Goal: Task Accomplishment & Management: Use online tool/utility

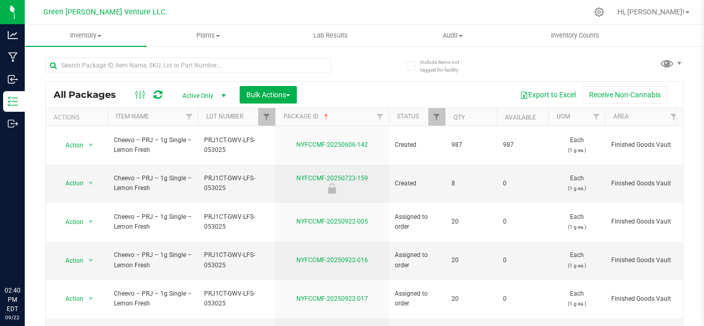
click at [265, 111] on link "Filter" at bounding box center [266, 117] width 17 height 18
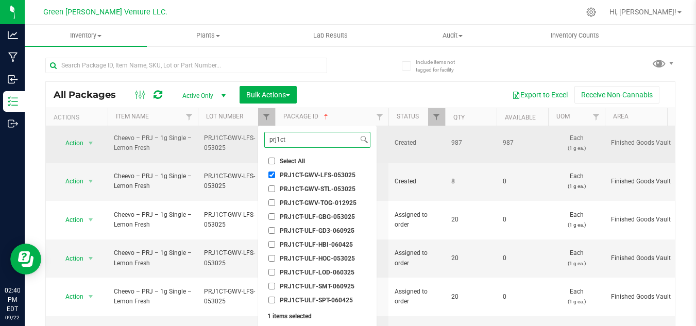
drag, startPoint x: 236, startPoint y: 140, endPoint x: 210, endPoint y: 134, distance: 26.3
click at [212, 139] on body "Analytics Manufacturing Inbound Inventory Outbound 02:40 PM EDT [DATE] 09/22 Gr…" at bounding box center [348, 163] width 696 height 326
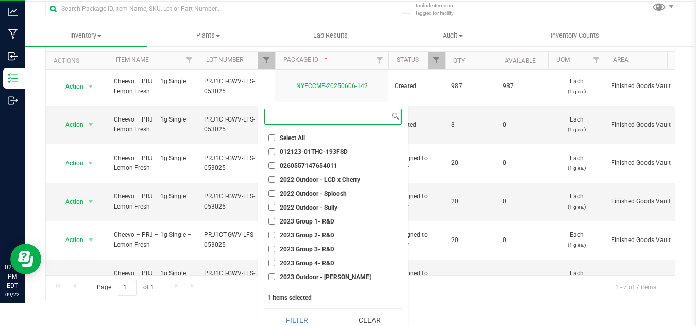
scroll to position [32, 0]
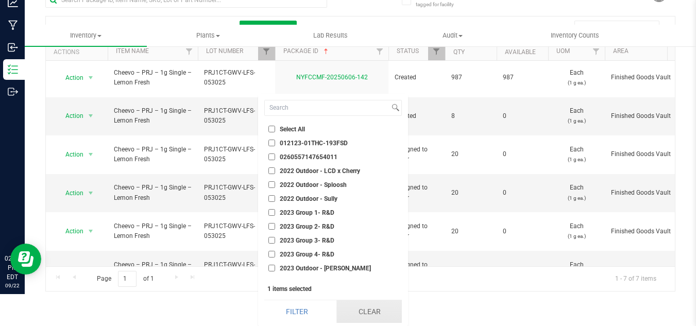
click at [368, 311] on button "Clear" at bounding box center [368, 311] width 65 height 23
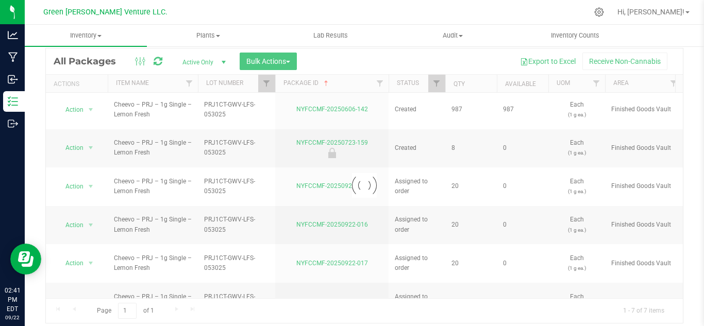
scroll to position [9, 0]
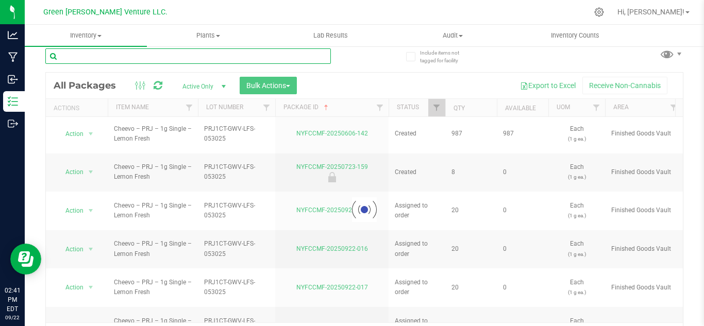
click at [160, 63] on input "text" at bounding box center [187, 55] width 285 height 15
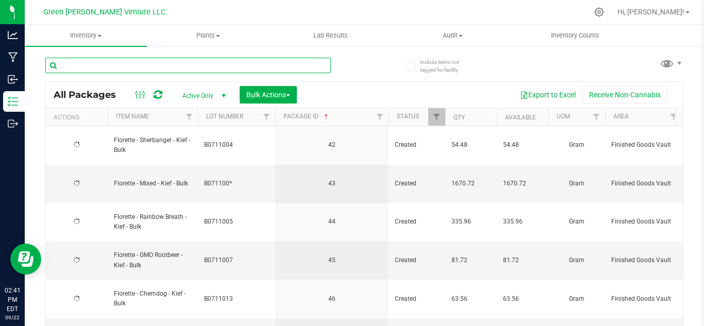
click at [160, 63] on input "text" at bounding box center [187, 65] width 285 height 15
type input "white rain"
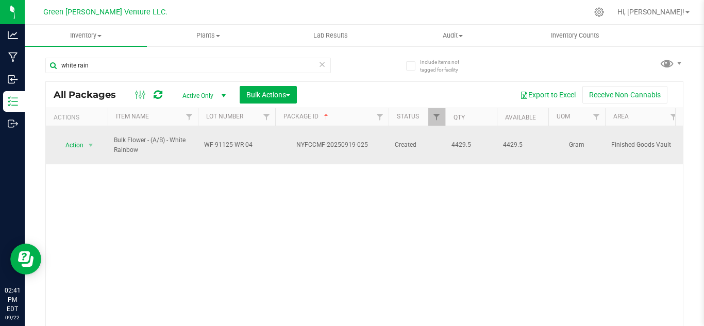
drag, startPoint x: 295, startPoint y: 137, endPoint x: 370, endPoint y: 142, distance: 74.8
click at [370, 142] on div "NYFCCMF-20250919-025" at bounding box center [332, 145] width 116 height 10
copy div "NYFCCMF-20250919-025"
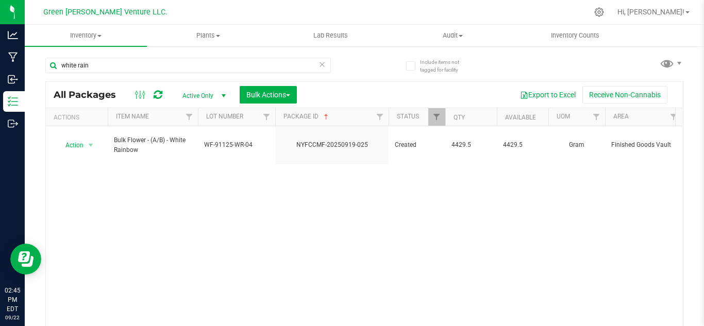
click at [288, 199] on div "Action Action Adjust qty Create package Edit attributes Global inventory Locate…" at bounding box center [364, 229] width 637 height 206
click at [438, 115] on span "Filter" at bounding box center [436, 117] width 8 height 8
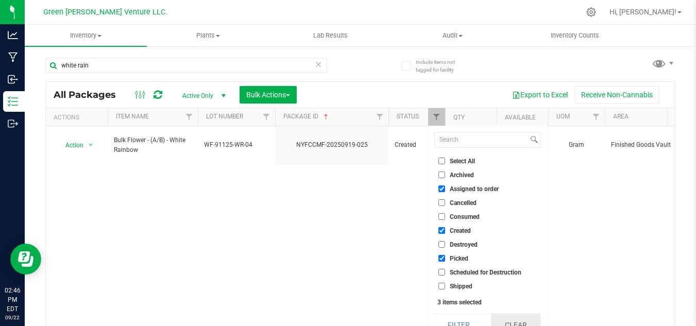
click at [513, 316] on button "Clear" at bounding box center [515, 325] width 49 height 23
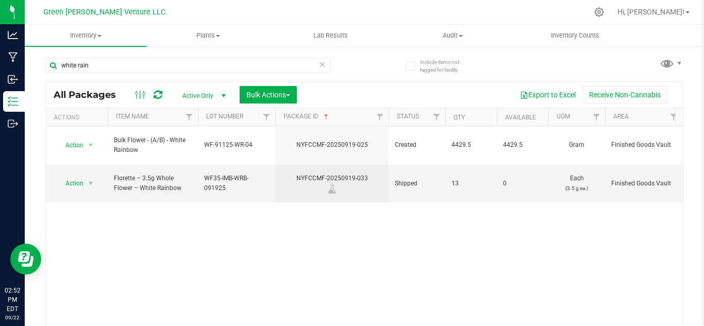
click at [321, 64] on icon at bounding box center [321, 64] width 7 height 12
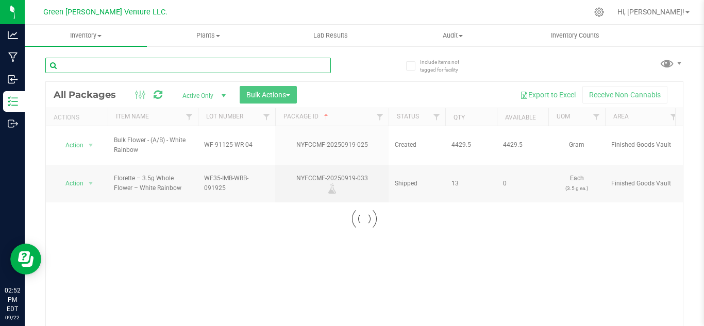
click at [323, 64] on input "text" at bounding box center [187, 65] width 285 height 15
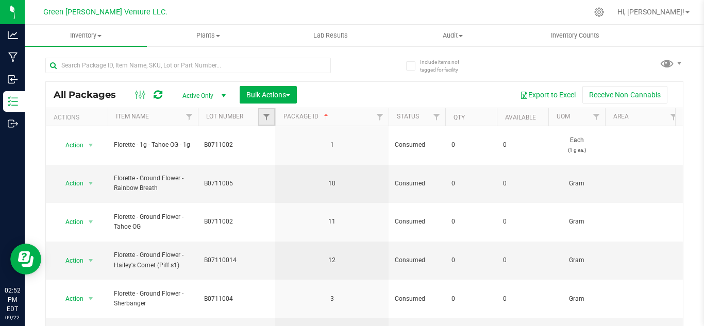
click at [264, 112] on link "Filter" at bounding box center [266, 117] width 17 height 18
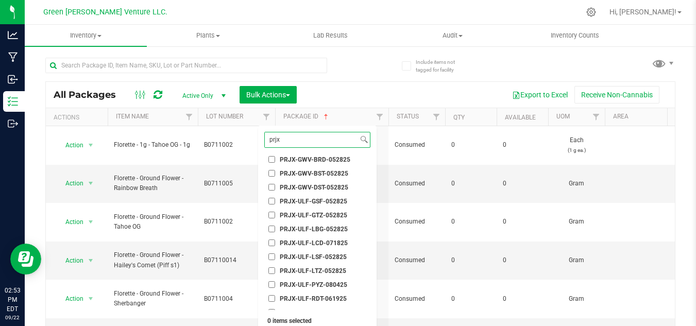
scroll to position [204, 0]
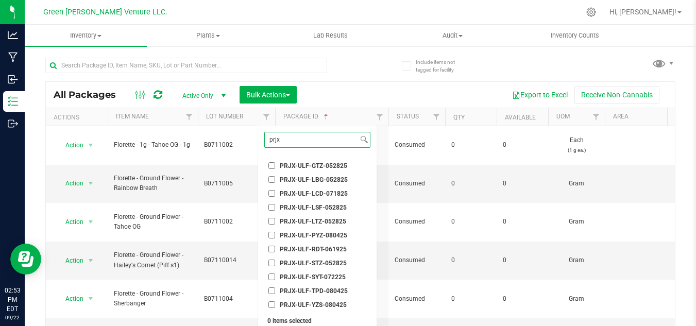
type input "prjx"
click at [335, 292] on span "PRJX-ULF-TPD-080425" at bounding box center [314, 291] width 68 height 6
click at [275, 292] on input "PRJX-ULF-TPD-080425" at bounding box center [271, 290] width 7 height 7
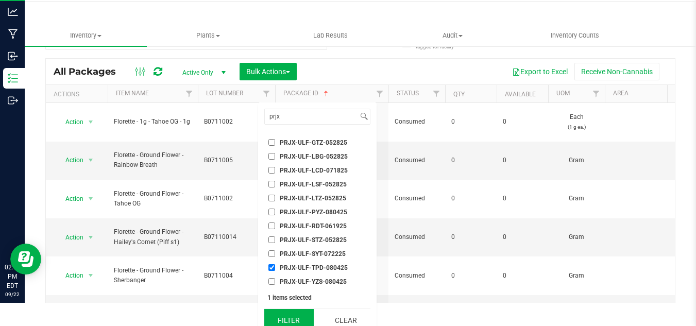
scroll to position [32, 0]
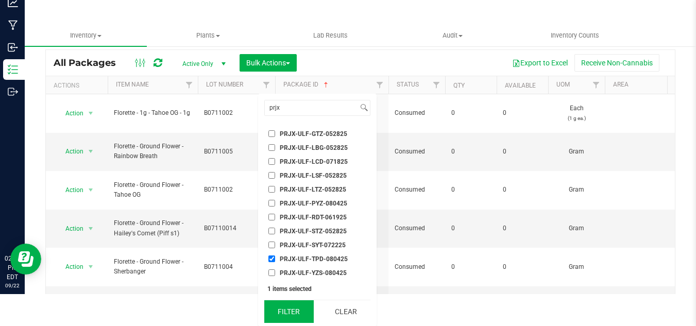
click at [305, 313] on button "Filter" at bounding box center [288, 311] width 49 height 23
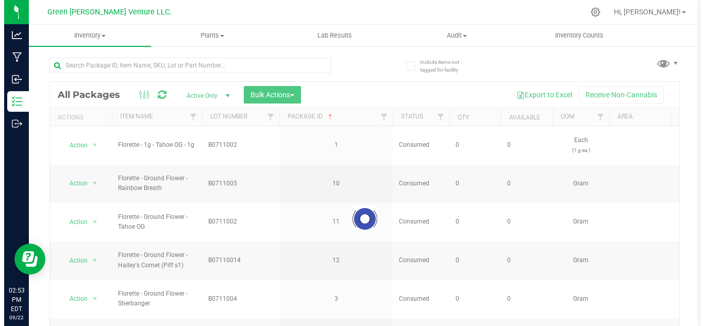
scroll to position [0, 0]
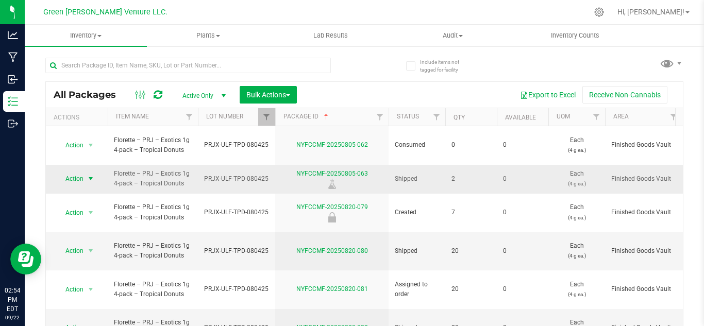
click at [63, 172] on span "Action" at bounding box center [70, 179] width 28 height 14
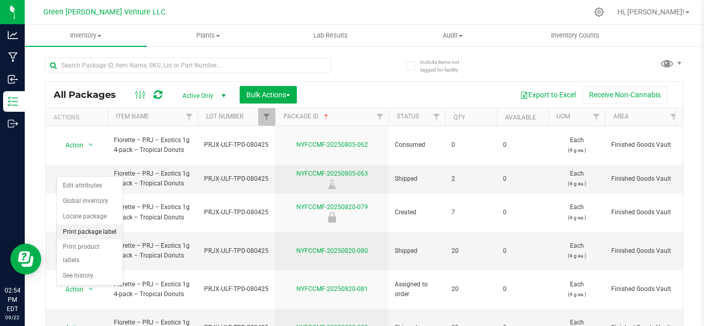
click at [106, 232] on li "Print package label" at bounding box center [90, 232] width 66 height 15
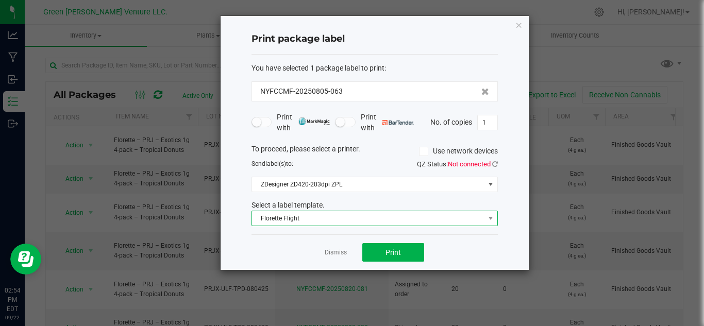
click at [282, 216] on span "Florette Flight" at bounding box center [368, 218] width 232 height 14
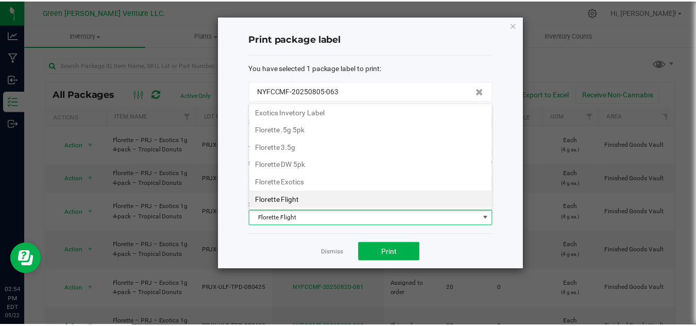
scroll to position [73, 0]
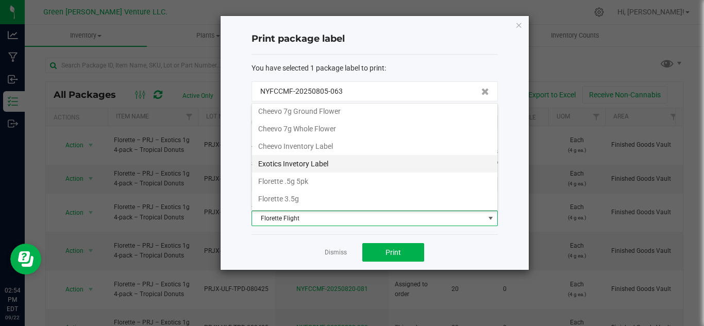
click at [292, 166] on li "Exotics Invetory Label" at bounding box center [374, 164] width 245 height 18
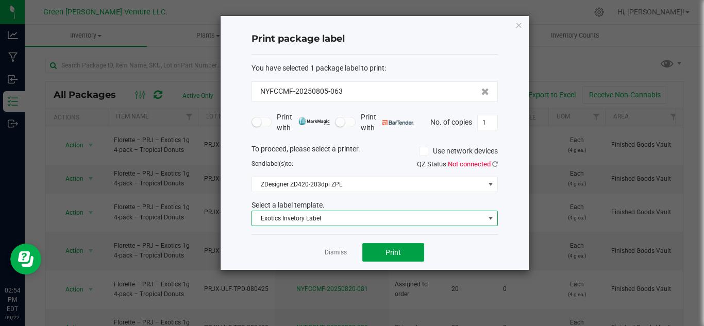
click at [404, 249] on button "Print" at bounding box center [393, 252] width 62 height 19
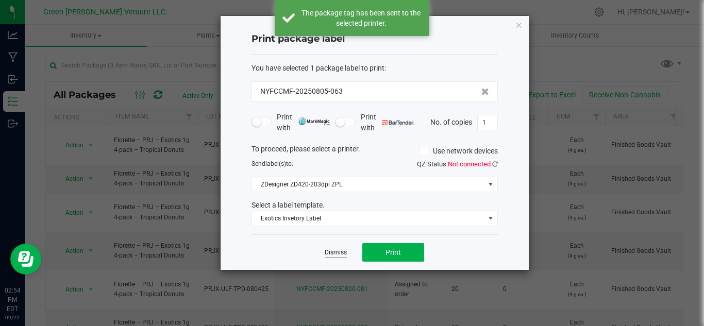
click at [327, 249] on link "Dismiss" at bounding box center [336, 252] width 22 height 9
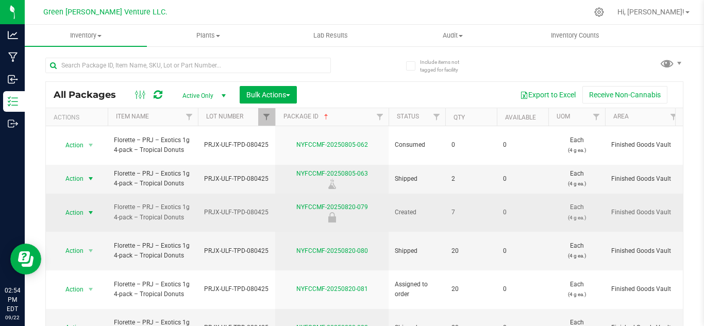
click at [81, 206] on span "Action" at bounding box center [70, 213] width 28 height 14
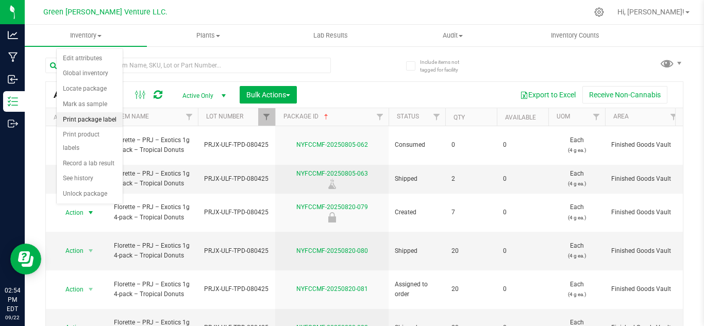
click at [80, 117] on li "Print package label" at bounding box center [90, 119] width 66 height 15
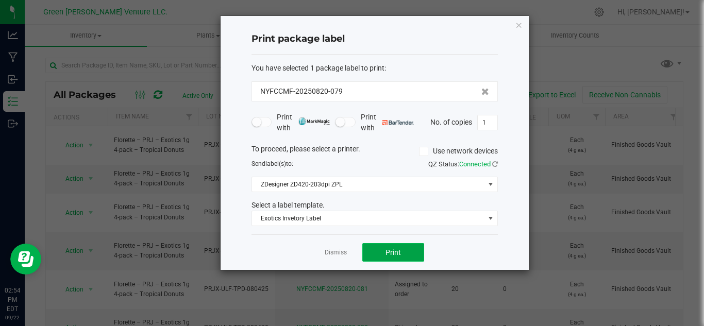
click at [397, 259] on button "Print" at bounding box center [393, 252] width 62 height 19
click at [341, 252] on link "Dismiss" at bounding box center [336, 252] width 22 height 9
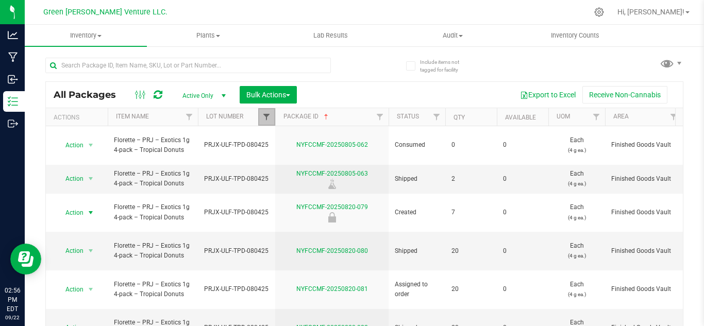
click at [265, 113] on span "Filter" at bounding box center [266, 117] width 8 height 8
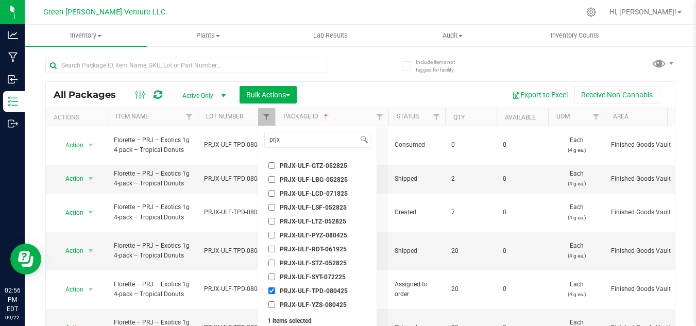
click at [269, 289] on input "PRJX-ULF-TPD-080425" at bounding box center [271, 290] width 7 height 7
checkbox input "false"
click at [326, 236] on span "PRJX-ULF-PYZ-080425" at bounding box center [313, 235] width 67 height 6
click at [275, 236] on input "PRJX-ULF-PYZ-080425" at bounding box center [271, 235] width 7 height 7
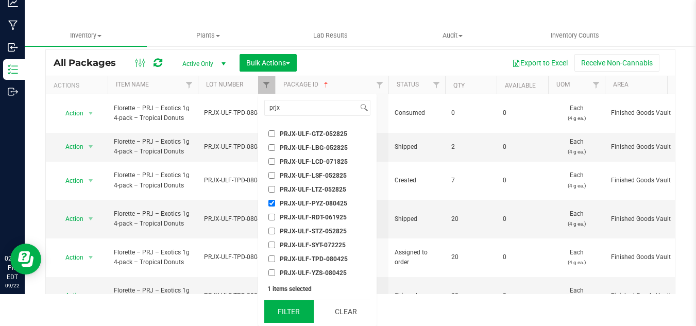
click at [293, 309] on button "Filter" at bounding box center [288, 311] width 49 height 23
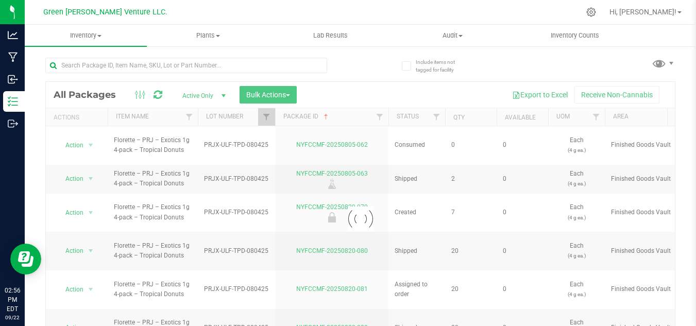
scroll to position [0, 0]
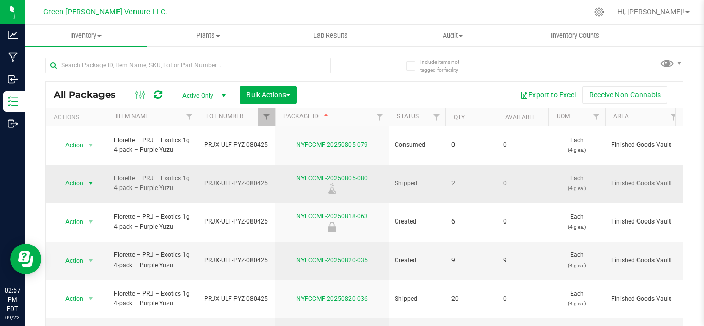
click at [76, 176] on span "Action" at bounding box center [70, 183] width 28 height 14
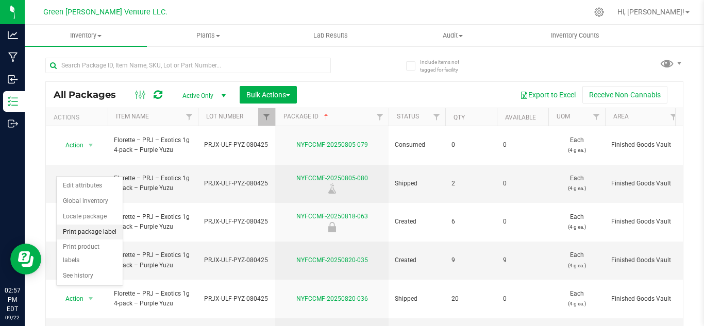
click at [92, 233] on li "Print package label" at bounding box center [90, 232] width 66 height 15
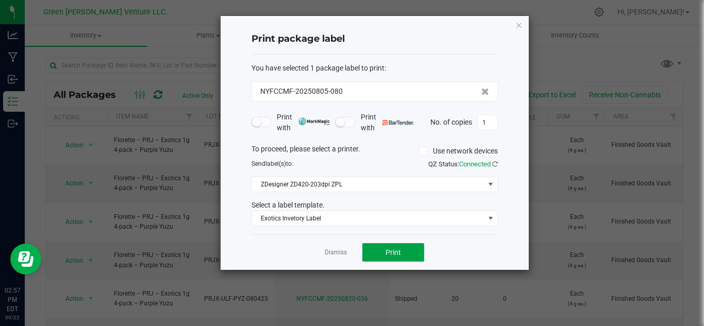
click at [399, 251] on span "Print" at bounding box center [392, 252] width 15 height 8
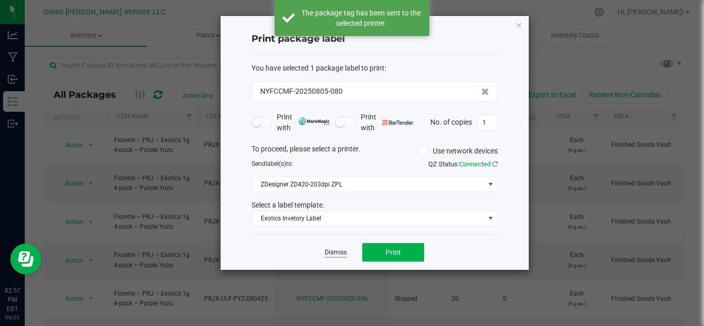
click at [337, 250] on link "Dismiss" at bounding box center [336, 252] width 22 height 9
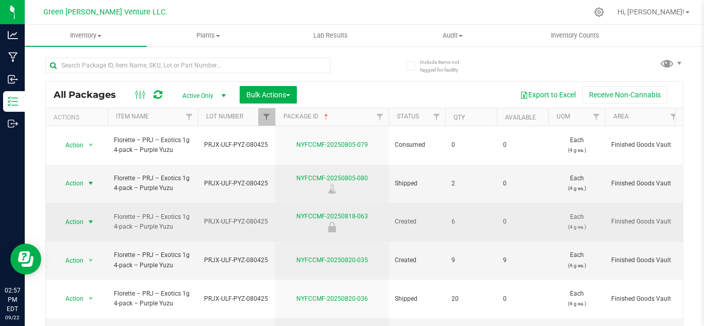
click at [81, 215] on span "Action" at bounding box center [70, 222] width 28 height 14
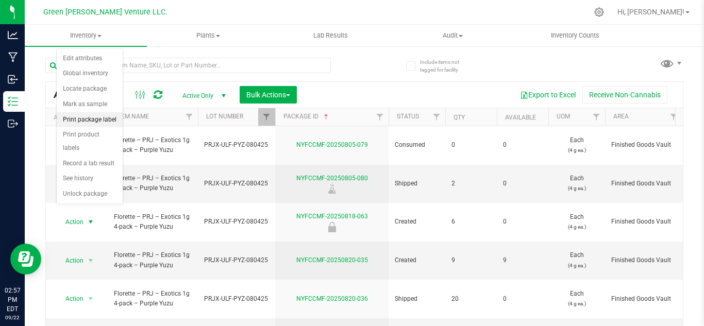
click at [90, 120] on li "Print package label" at bounding box center [90, 119] width 66 height 15
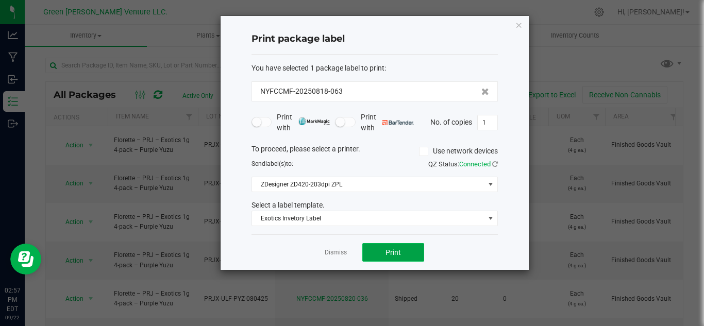
click at [401, 259] on button "Print" at bounding box center [393, 252] width 62 height 19
click at [338, 250] on link "Dismiss" at bounding box center [336, 252] width 22 height 9
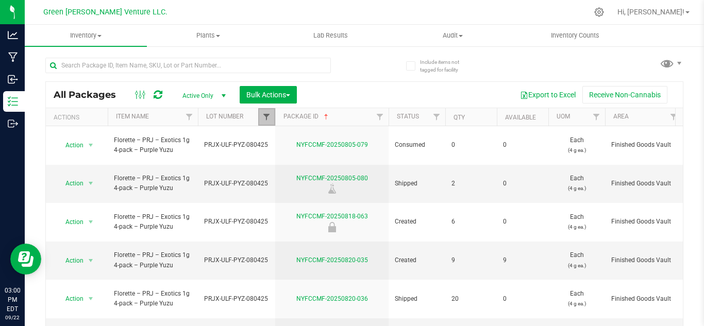
click at [267, 117] on span "Filter" at bounding box center [266, 117] width 8 height 8
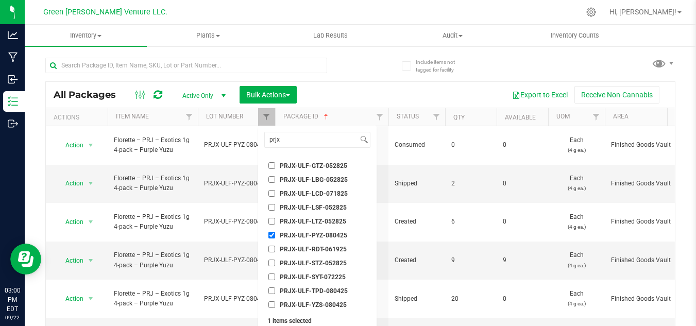
click at [272, 234] on input "PRJX-ULF-PYZ-080425" at bounding box center [271, 235] width 7 height 7
checkbox input "false"
click at [296, 141] on input "prjx" at bounding box center [311, 139] width 93 height 15
click at [312, 302] on span "PRJX-ULF-YZS-080425" at bounding box center [313, 305] width 67 height 6
click at [275, 302] on input "PRJX-ULF-YZS-080425" at bounding box center [271, 304] width 7 height 7
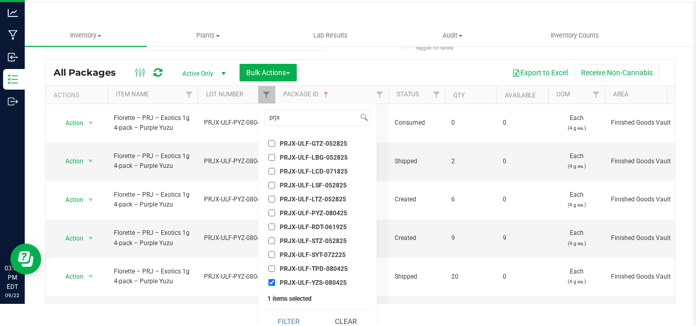
scroll to position [32, 0]
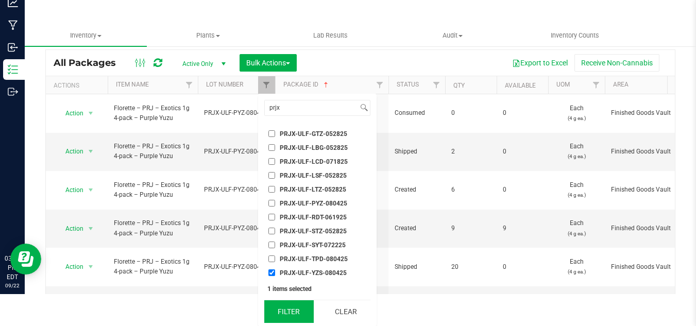
click at [295, 307] on button "Filter" at bounding box center [288, 311] width 49 height 23
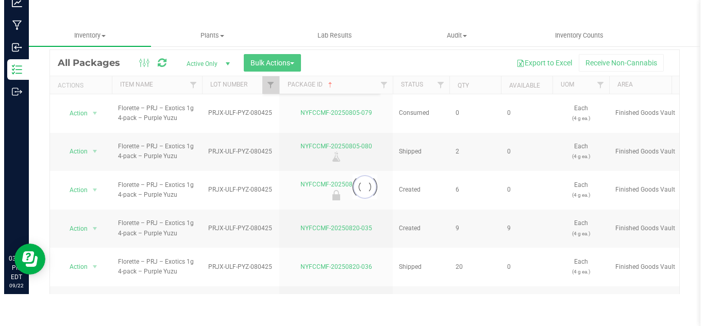
scroll to position [0, 0]
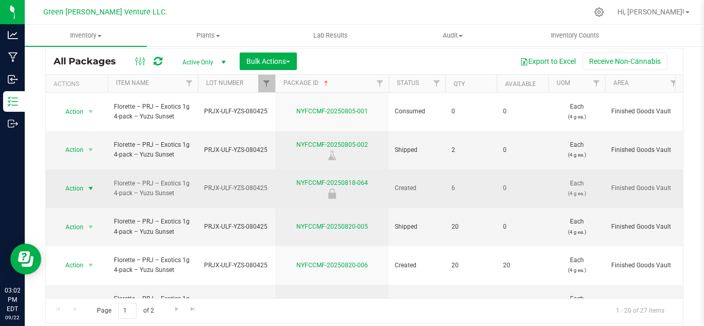
click at [79, 181] on span "Action" at bounding box center [70, 188] width 28 height 14
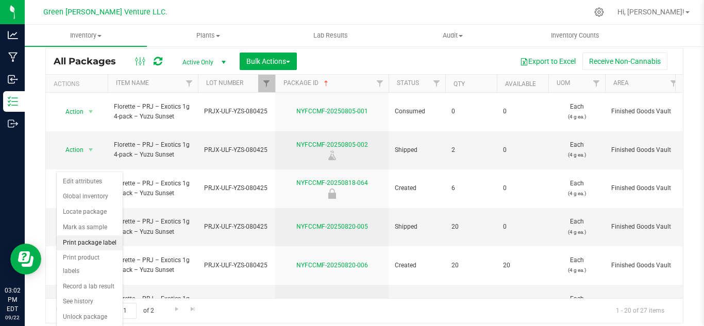
click at [103, 244] on li "Print package label" at bounding box center [90, 242] width 66 height 15
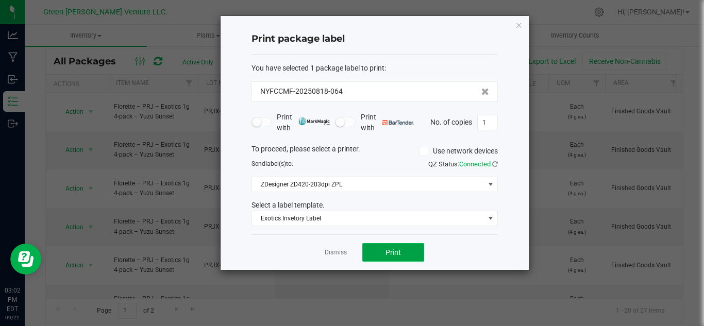
click at [392, 259] on button "Print" at bounding box center [393, 252] width 62 height 19
click at [335, 252] on link "Dismiss" at bounding box center [336, 252] width 22 height 9
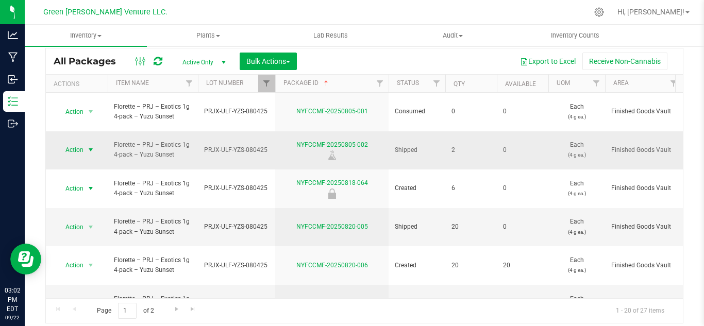
click at [76, 143] on span "Action" at bounding box center [70, 150] width 28 height 14
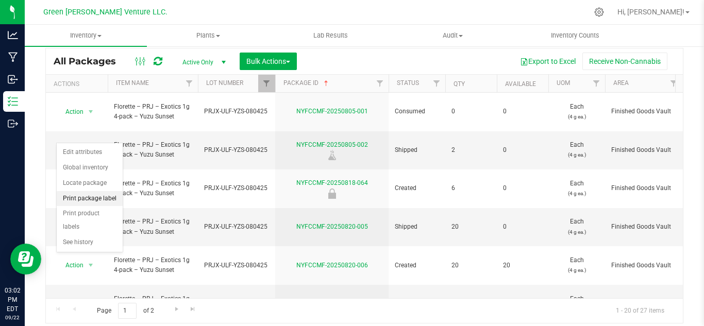
click at [94, 201] on li "Print package label" at bounding box center [90, 198] width 66 height 15
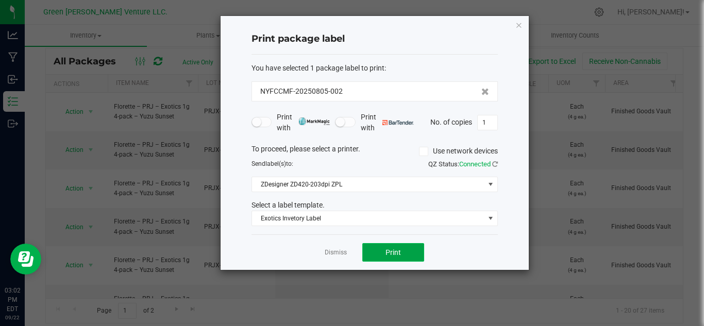
click at [397, 258] on button "Print" at bounding box center [393, 252] width 62 height 19
click at [339, 252] on link "Dismiss" at bounding box center [336, 252] width 22 height 9
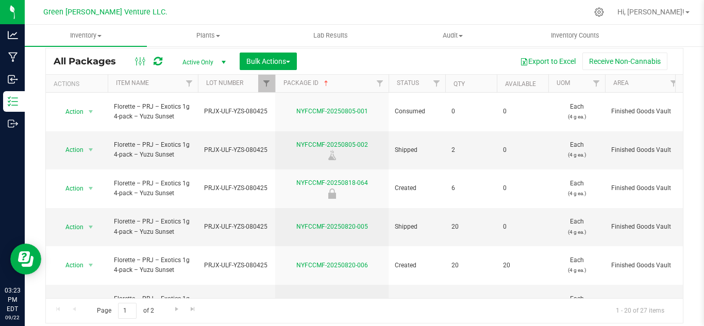
click at [247, 88] on th "Lot Number" at bounding box center [236, 84] width 77 height 18
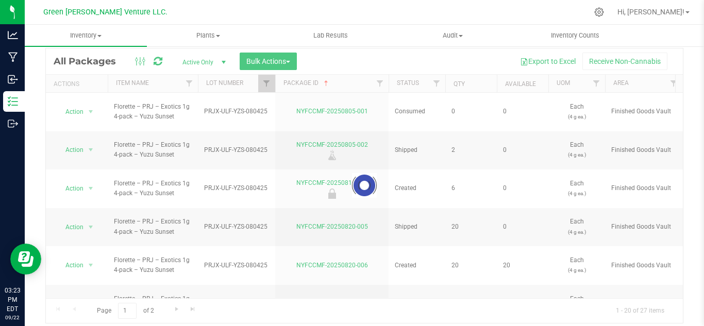
click at [262, 80] on div at bounding box center [364, 185] width 637 height 275
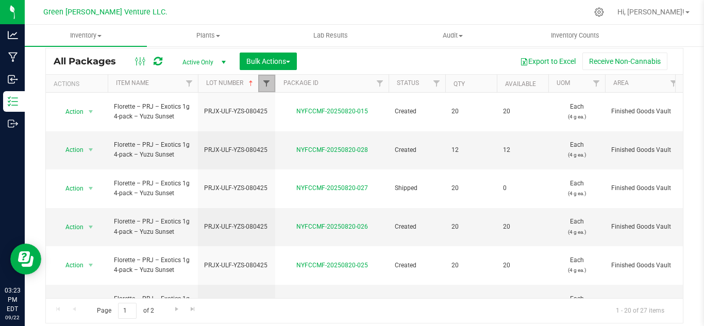
click at [267, 84] on span "Filter" at bounding box center [266, 83] width 8 height 8
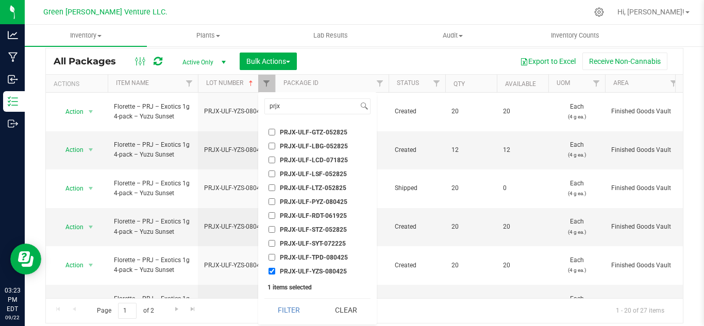
click at [273, 268] on input "PRJX-ULF-YZS-080425" at bounding box center [271, 271] width 7 height 7
checkbox input "false"
click at [302, 107] on input "prjx" at bounding box center [311, 106] width 93 height 15
type input "p"
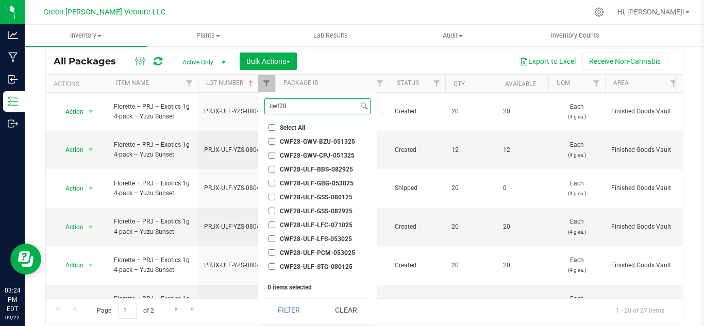
type input "cwf28"
click at [323, 197] on span "CWF28-ULF-GSS-080125" at bounding box center [316, 197] width 73 height 6
click at [275, 197] on input "CWF28-ULF-GSS-080125" at bounding box center [271, 197] width 7 height 7
checkbox input "true"
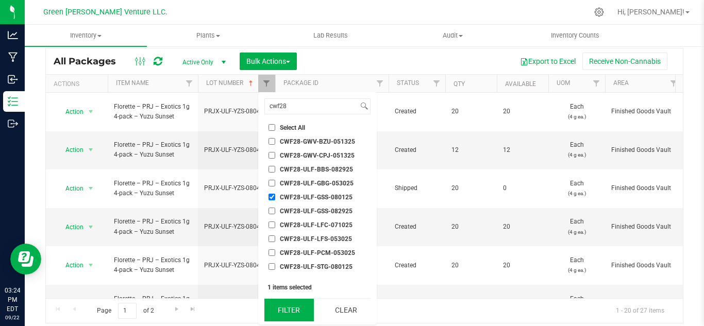
click at [278, 314] on button "Filter" at bounding box center [288, 310] width 49 height 23
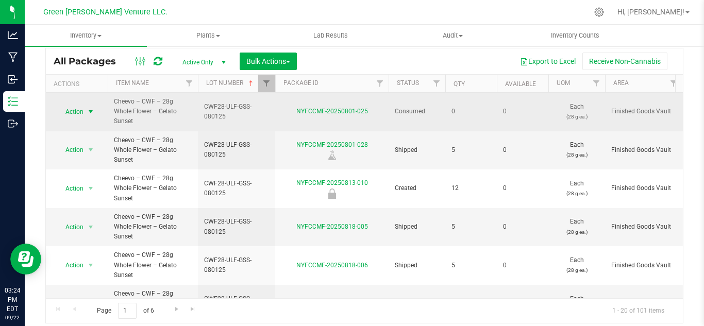
click at [79, 110] on span "Action" at bounding box center [70, 112] width 28 height 14
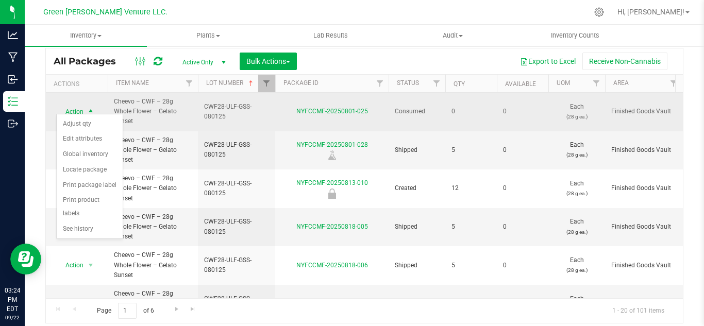
click at [81, 105] on span "Action" at bounding box center [70, 112] width 28 height 14
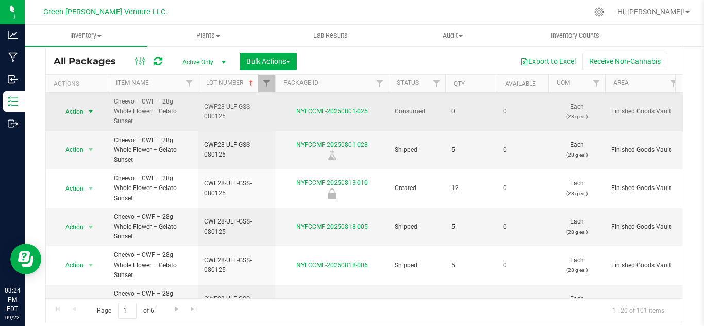
click at [78, 106] on span "Action" at bounding box center [70, 112] width 28 height 14
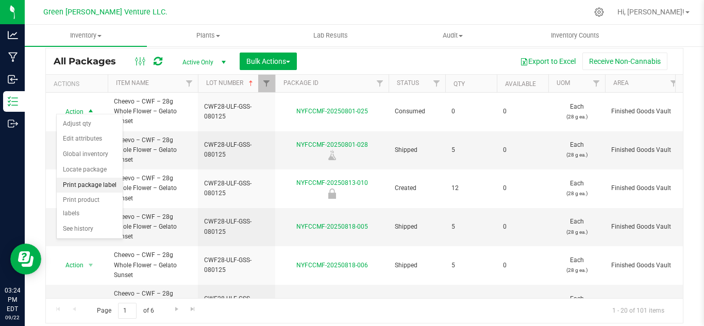
click at [69, 182] on li "Print package label" at bounding box center [90, 185] width 66 height 15
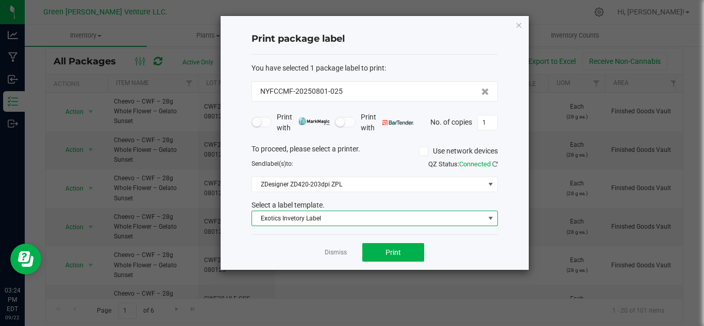
click at [280, 214] on span "Exotics Invetory Label" at bounding box center [368, 218] width 232 height 14
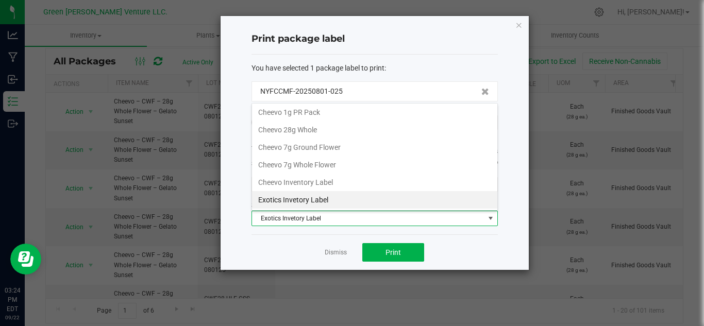
scroll to position [15, 246]
click at [284, 130] on li "Cheevo 28g Whole" at bounding box center [374, 130] width 245 height 18
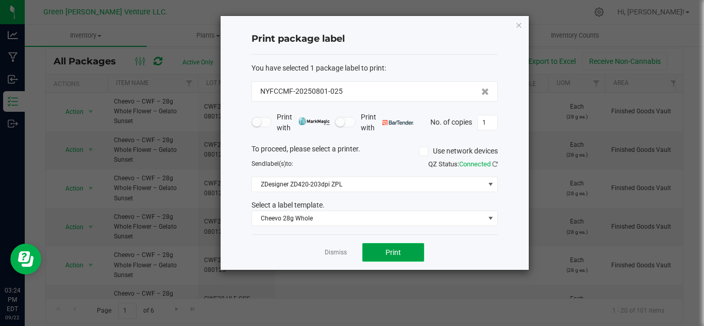
click at [376, 253] on button "Print" at bounding box center [393, 252] width 62 height 19
click at [346, 253] on link "Dismiss" at bounding box center [336, 252] width 22 height 9
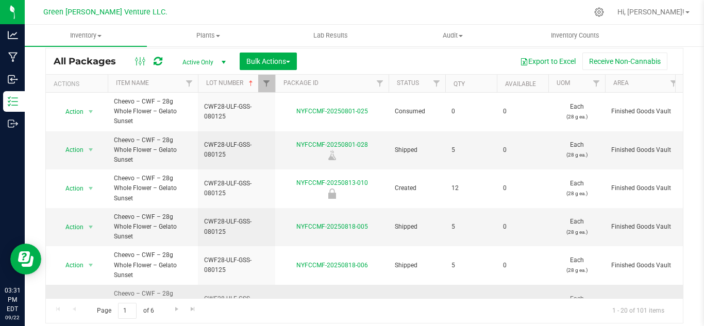
click at [348, 300] on link "NYFCCMF-20250818-007" at bounding box center [332, 303] width 72 height 7
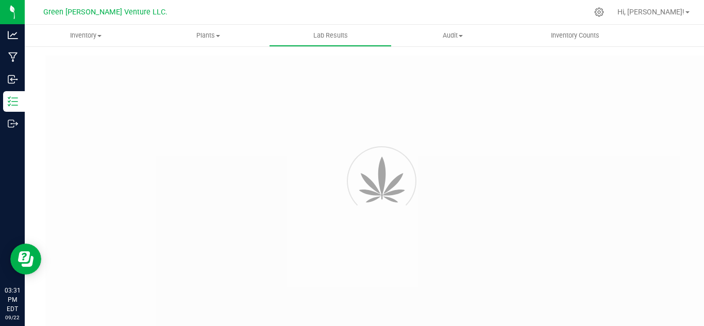
type input "NYFCCMF-20250801-025"
type input "AL50802003-002"
type input "NYFCCMF-20250801-025"
type input "[DATE] 1:30 PM"
type input "[DATE]"
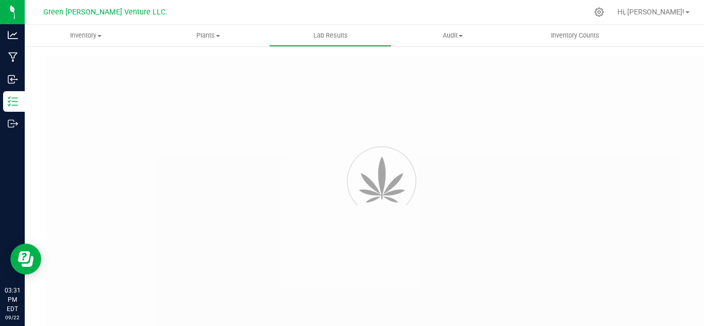
type input "[URL][DOMAIN_NAME]"
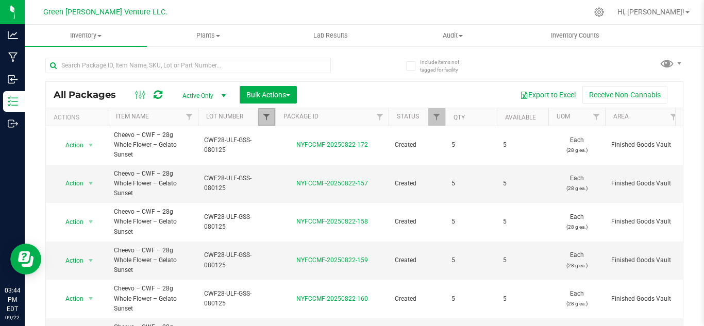
click at [270, 113] on span "Filter" at bounding box center [266, 117] width 8 height 8
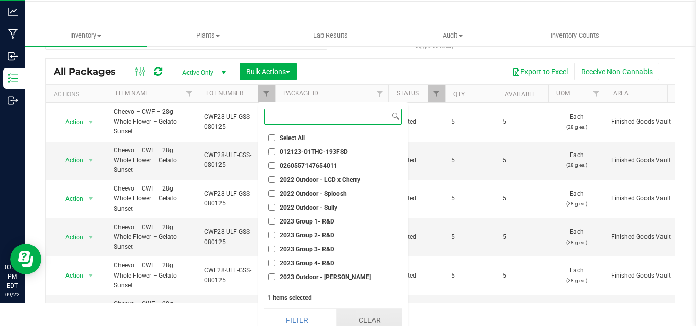
scroll to position [32, 0]
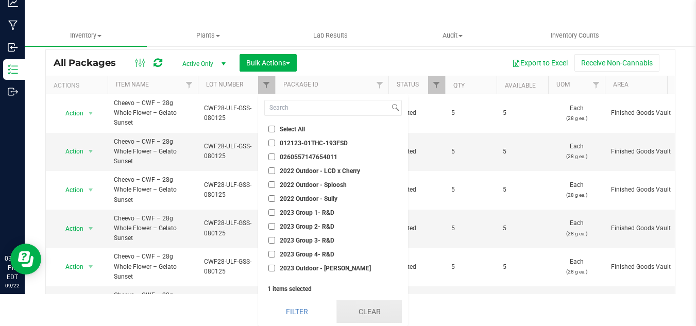
click at [356, 305] on button "Clear" at bounding box center [368, 311] width 65 height 23
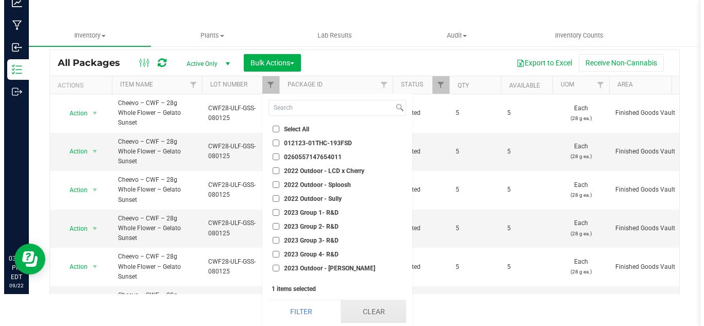
scroll to position [0, 0]
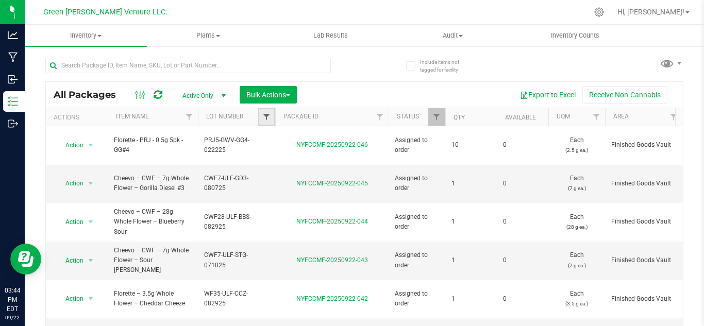
click at [264, 113] on span "Filter" at bounding box center [266, 117] width 8 height 8
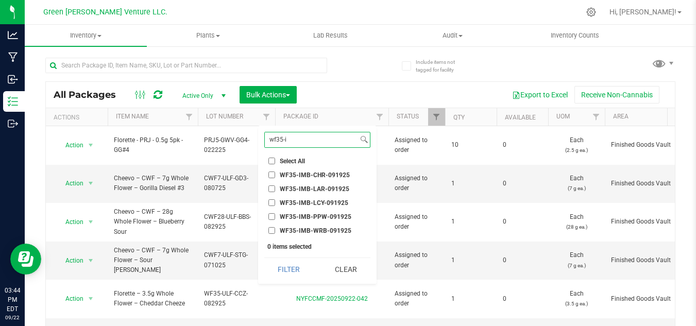
type input "wf35-i"
click at [318, 233] on span "WF35-IMB-WRB-091925" at bounding box center [316, 231] width 72 height 6
click at [275, 233] on input "WF35-IMB-WRB-091925" at bounding box center [271, 230] width 7 height 7
checkbox input "true"
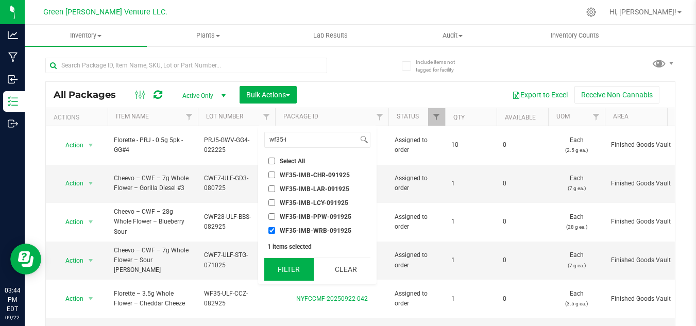
click at [298, 275] on button "Filter" at bounding box center [288, 269] width 49 height 23
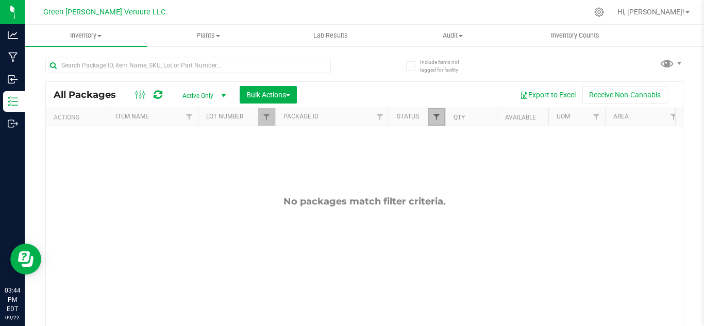
click at [436, 119] on span "Filter" at bounding box center [436, 117] width 8 height 8
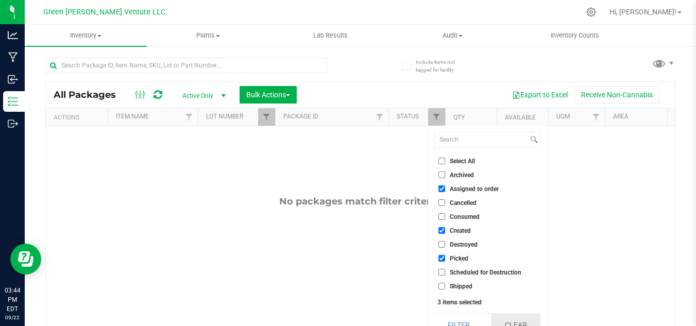
click at [516, 320] on button "Clear" at bounding box center [515, 325] width 49 height 23
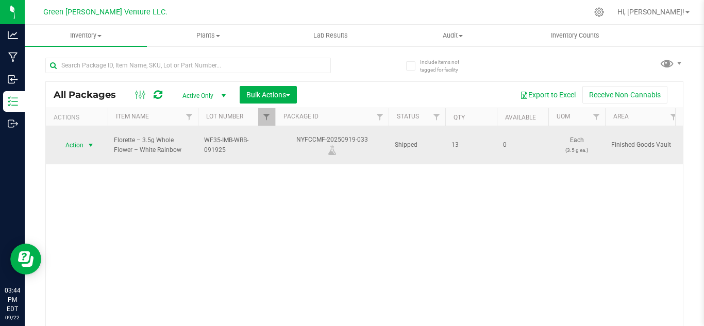
click at [81, 138] on span "Action" at bounding box center [70, 145] width 28 height 14
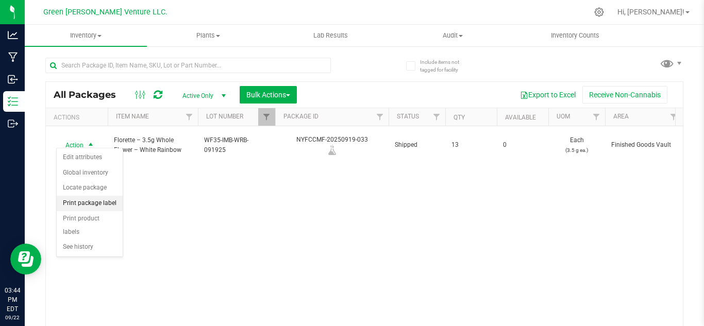
click at [101, 204] on li "Print package label" at bounding box center [90, 203] width 66 height 15
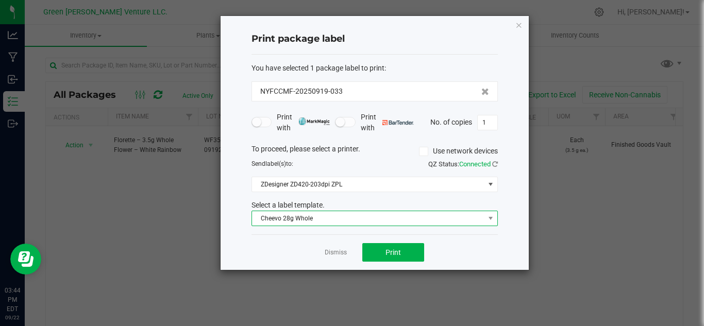
click at [281, 218] on span "Cheevo 28g Whole" at bounding box center [368, 218] width 232 height 14
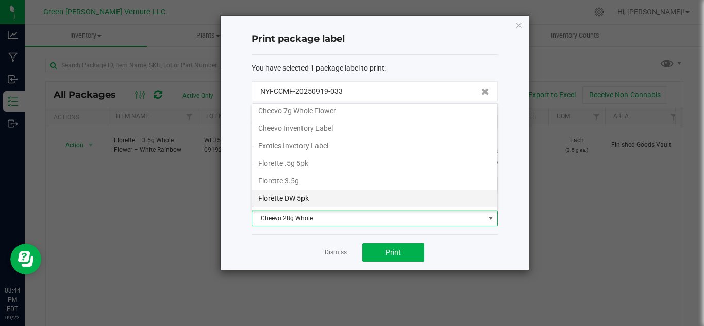
scroll to position [103, 0]
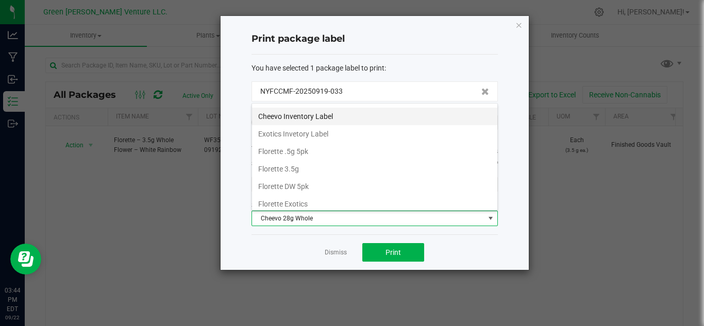
click at [295, 112] on li "Cheevo Inventory Label" at bounding box center [374, 117] width 245 height 18
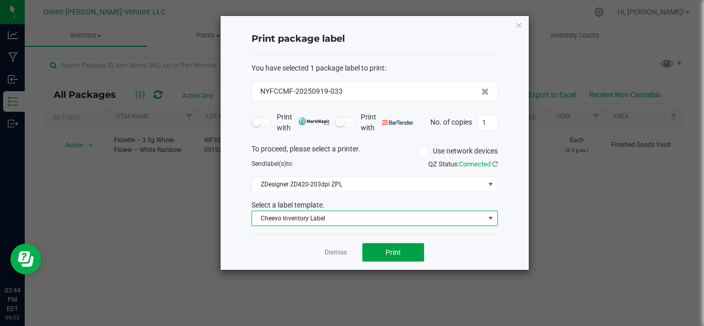
click at [390, 252] on span "Print" at bounding box center [392, 252] width 15 height 8
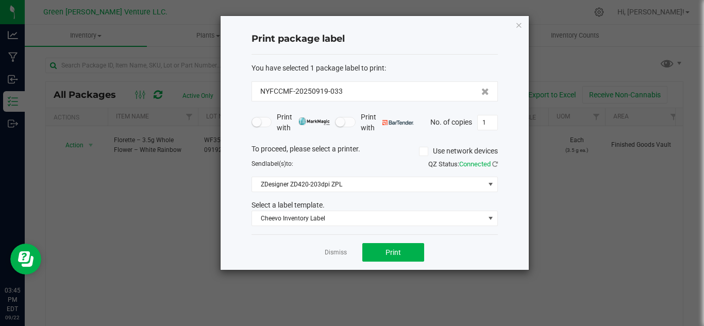
click at [514, 24] on div "Print package label You have selected 1 package label to print : NYFCCMF-202509…" at bounding box center [374, 143] width 308 height 254
click at [520, 23] on icon "button" at bounding box center [518, 25] width 7 height 12
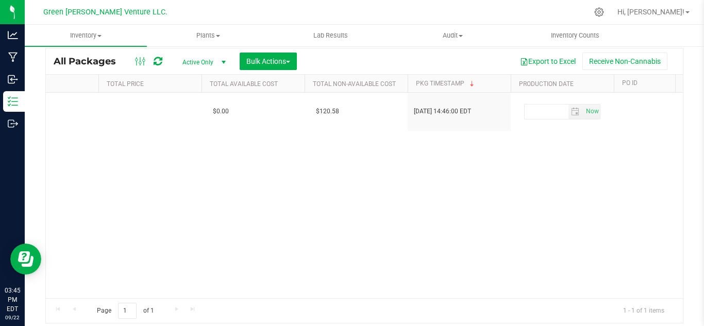
scroll to position [0, 1584]
